Goal: Task Accomplishment & Management: Manage account settings

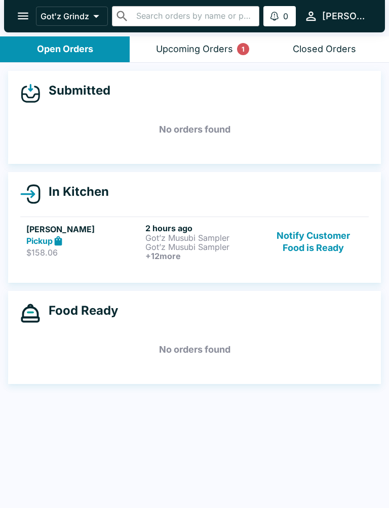
click at [168, 241] on p "Got’z Musubi Sampler" at bounding box center [202, 237] width 115 height 9
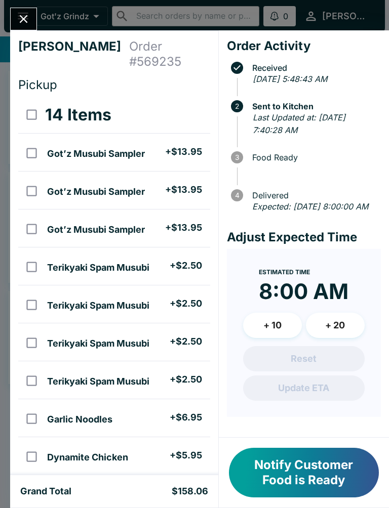
scroll to position [-1, 0]
click at [35, 23] on button "Close" at bounding box center [24, 19] width 26 height 22
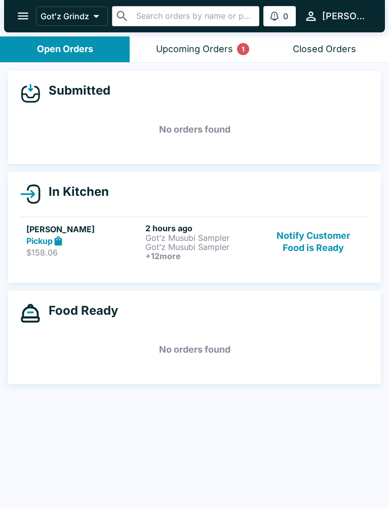
click at [308, 253] on button "Notify Customer Food is Ready" at bounding box center [313, 241] width 98 height 37
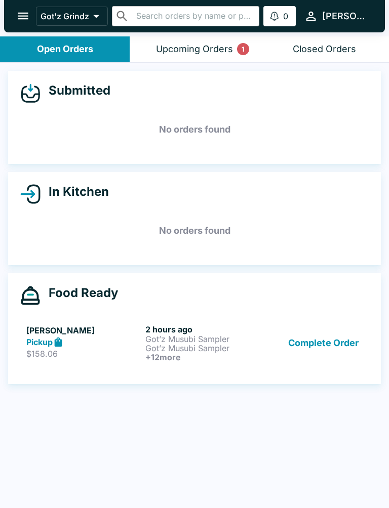
click at [181, 360] on h6 "+ 12 more" at bounding box center [202, 357] width 115 height 9
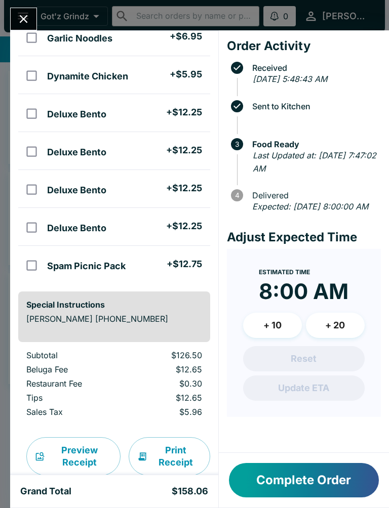
scroll to position [376, 0]
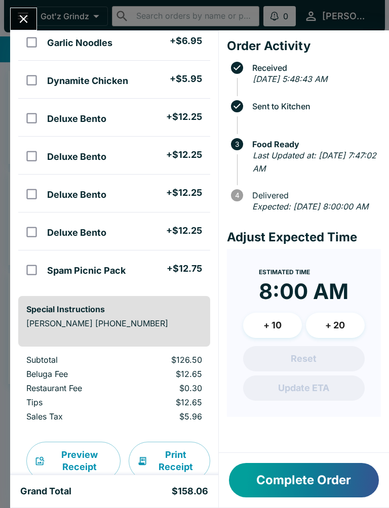
click at [15, 12] on button "Close" at bounding box center [24, 19] width 26 height 22
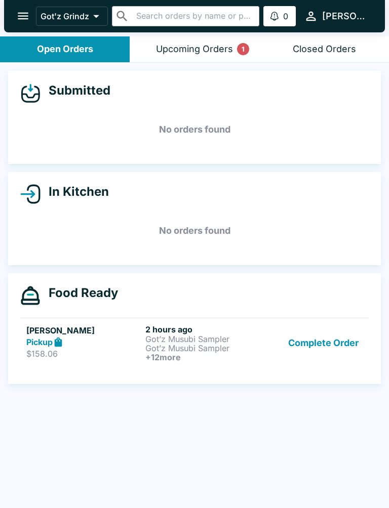
click at [340, 342] on button "Complete Order" at bounding box center [323, 342] width 78 height 37
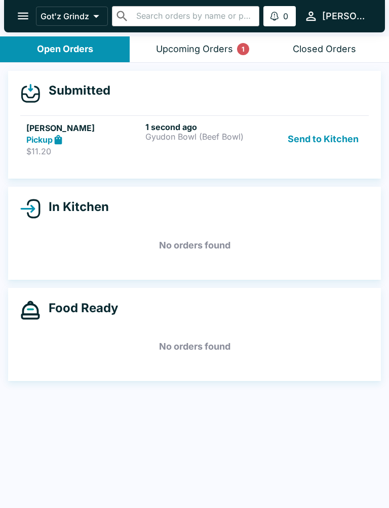
click at [325, 142] on button "Send to Kitchen" at bounding box center [322, 139] width 79 height 35
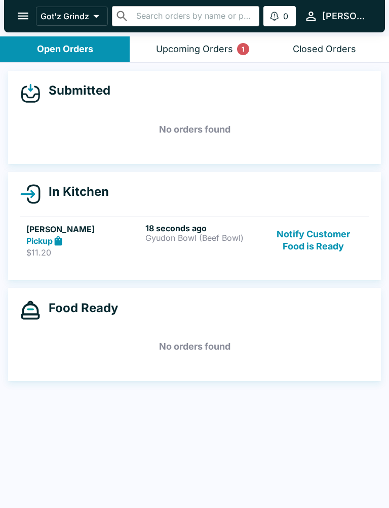
click at [75, 245] on div "Pickup" at bounding box center [83, 241] width 115 height 12
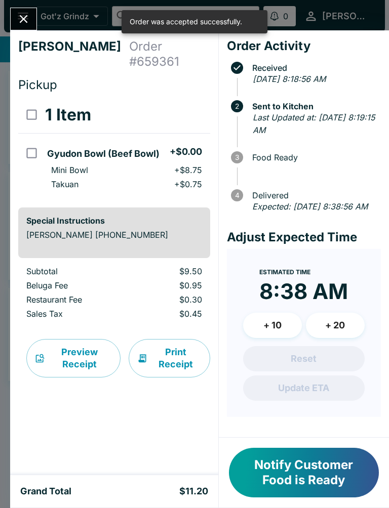
click at [30, 22] on icon "Close" at bounding box center [24, 19] width 14 height 14
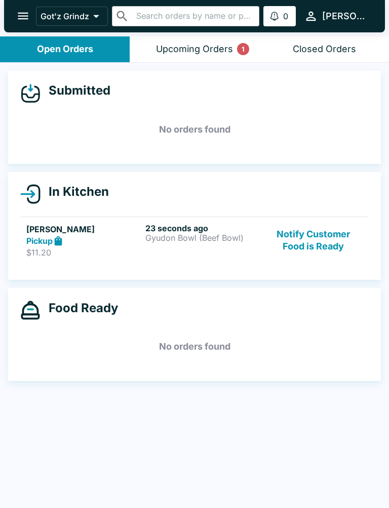
click at [336, 240] on button "Notify Customer Food is Ready" at bounding box center [313, 240] width 98 height 35
